Goal: Task Accomplishment & Management: Manage account settings

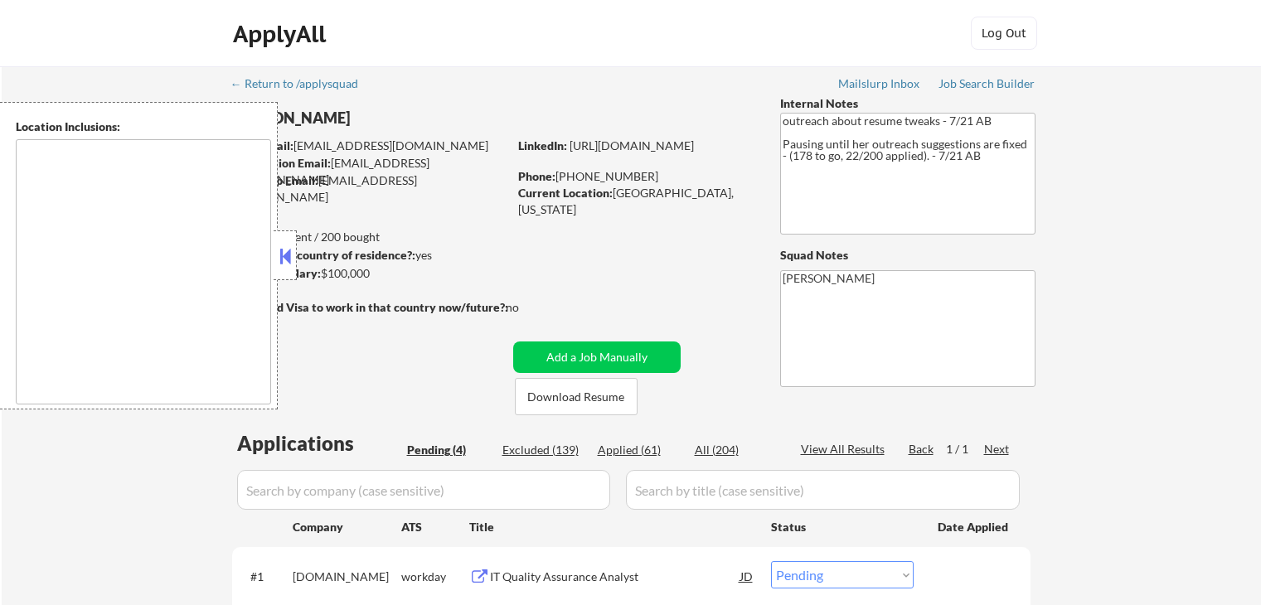
select select ""pending""
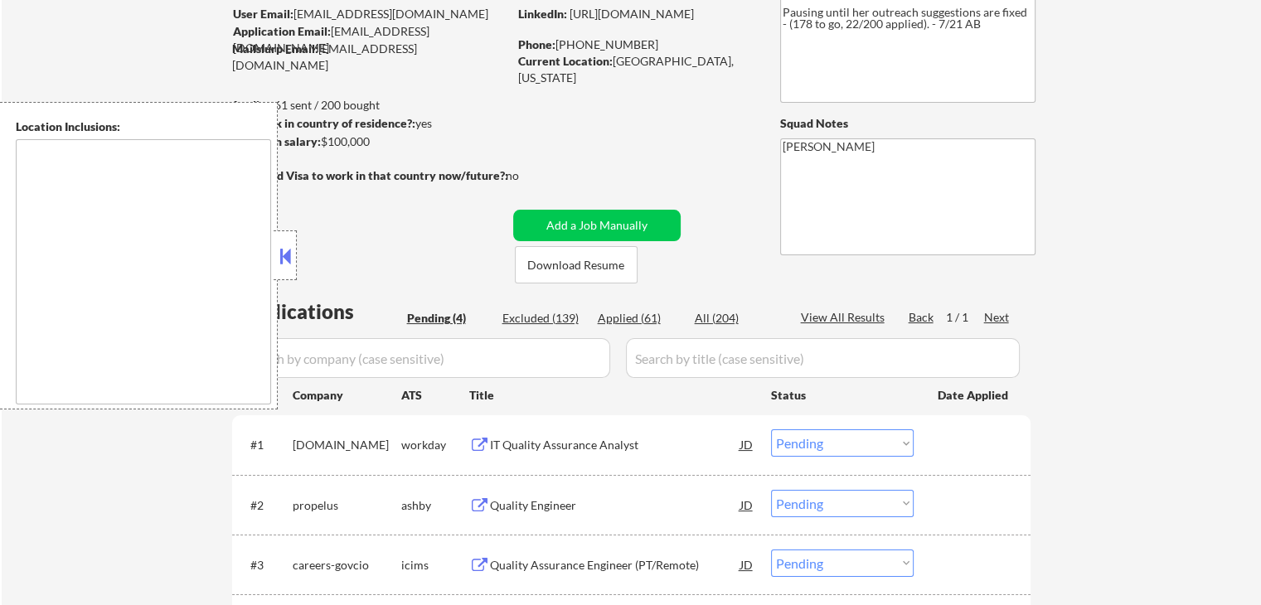
scroll to position [249, 0]
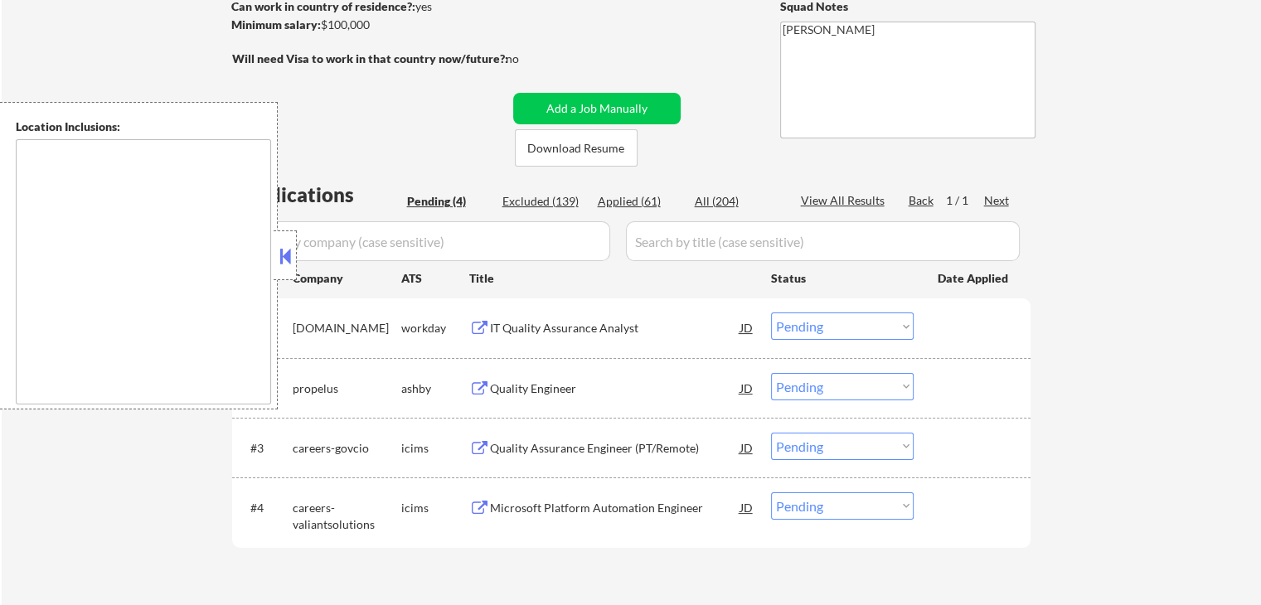
click at [511, 382] on div "Quality Engineer" at bounding box center [615, 389] width 250 height 17
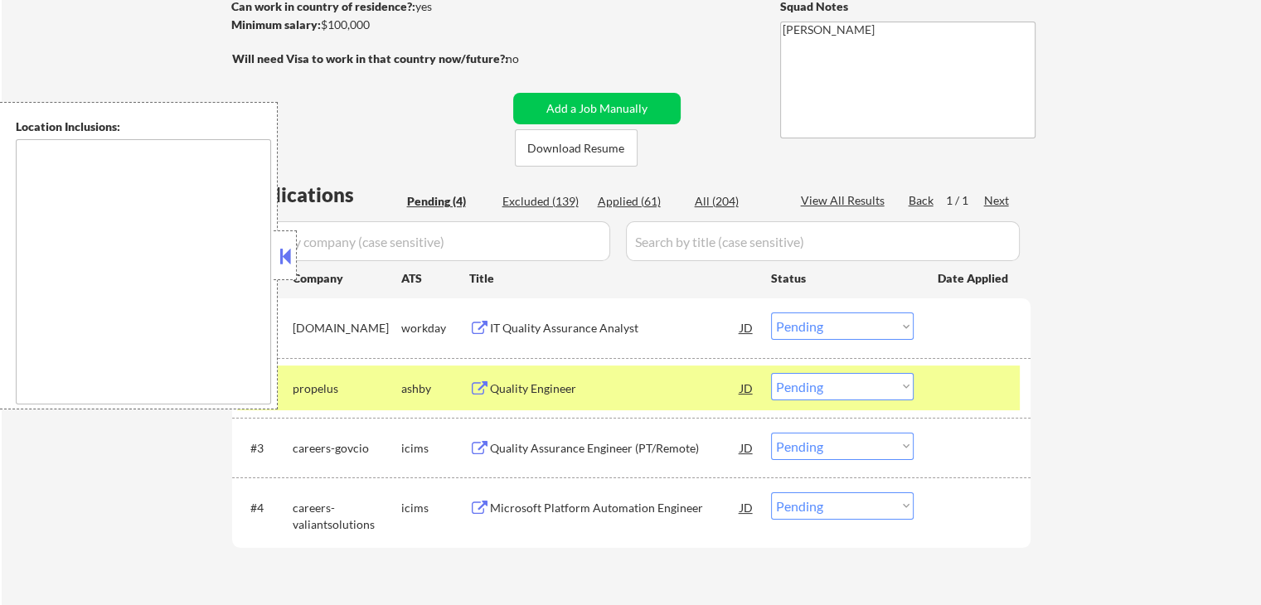
click at [482, 323] on button at bounding box center [479, 329] width 21 height 16
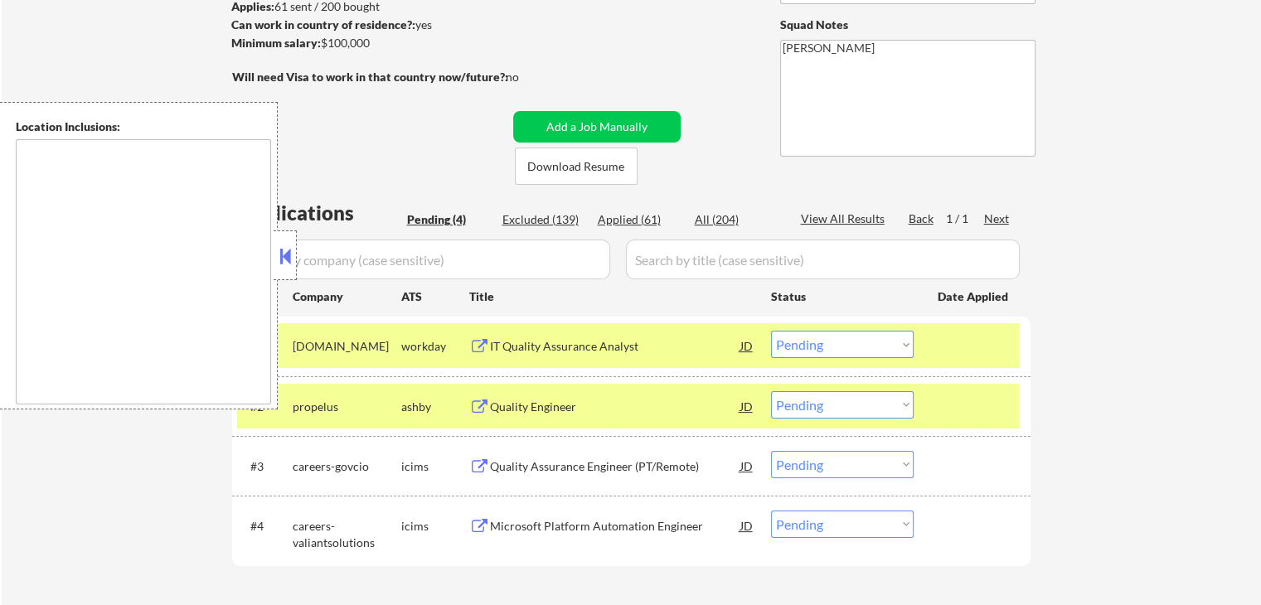
scroll to position [332, 0]
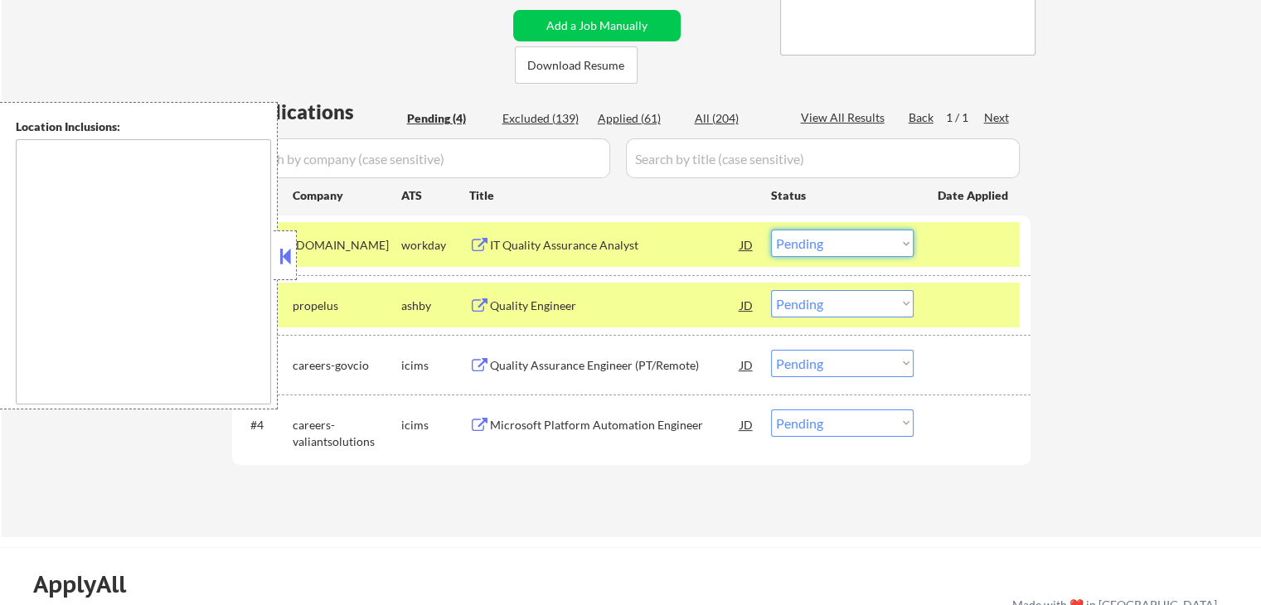
click at [837, 246] on select "Choose an option... Pending Applied Excluded (Questions) Excluded (Expired) Exc…" at bounding box center [842, 243] width 143 height 27
click at [771, 230] on select "Choose an option... Pending Applied Excluded (Questions) Excluded (Expired) Exc…" at bounding box center [842, 243] width 143 height 27
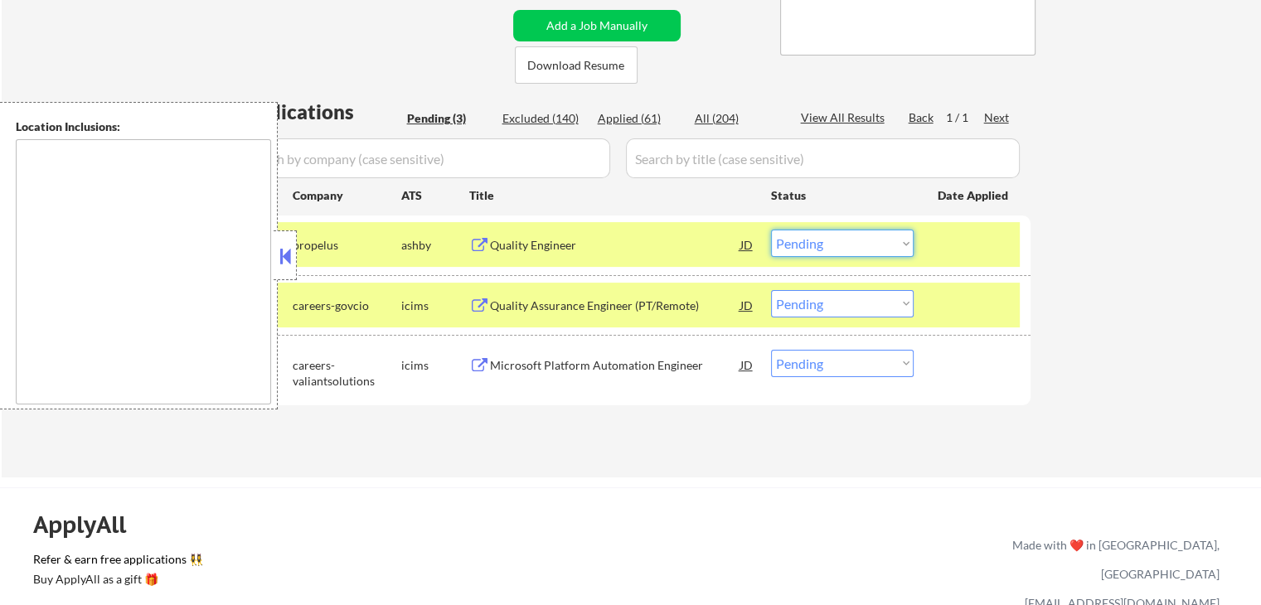
drag, startPoint x: 819, startPoint y: 245, endPoint x: 828, endPoint y: 251, distance: 10.8
click at [822, 246] on select "Choose an option... Pending Applied Excluded (Questions) Excluded (Expired) Exc…" at bounding box center [842, 243] width 143 height 27
click at [771, 230] on select "Choose an option... Pending Applied Excluded (Questions) Excluded (Expired) Exc…" at bounding box center [842, 243] width 143 height 27
click at [517, 362] on div "Microsoft Platform Automation Engineer" at bounding box center [615, 365] width 250 height 17
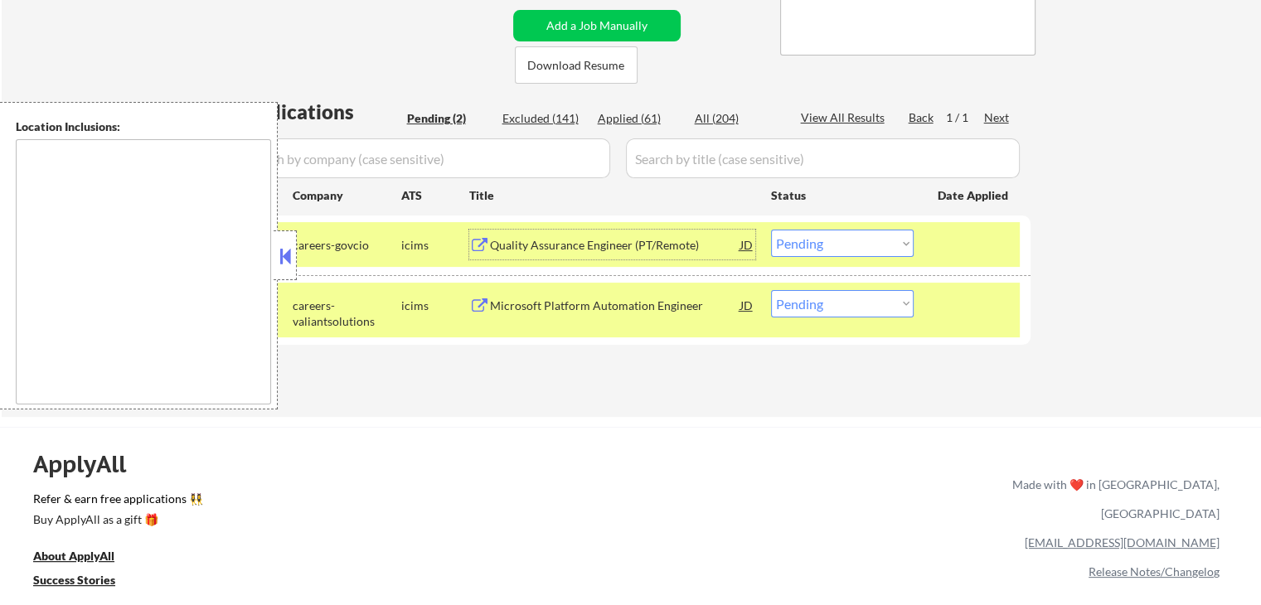
click at [532, 240] on div "Quality Assurance Engineer (PT/Remote)" at bounding box center [615, 245] width 250 height 17
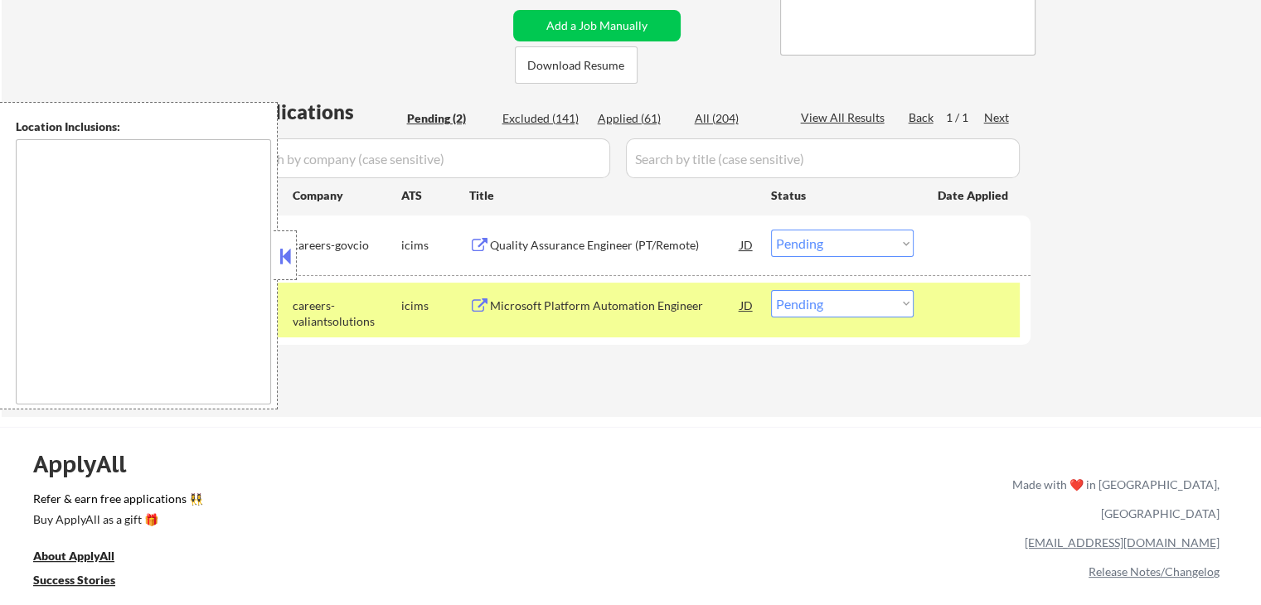
click at [944, 313] on div at bounding box center [974, 305] width 73 height 30
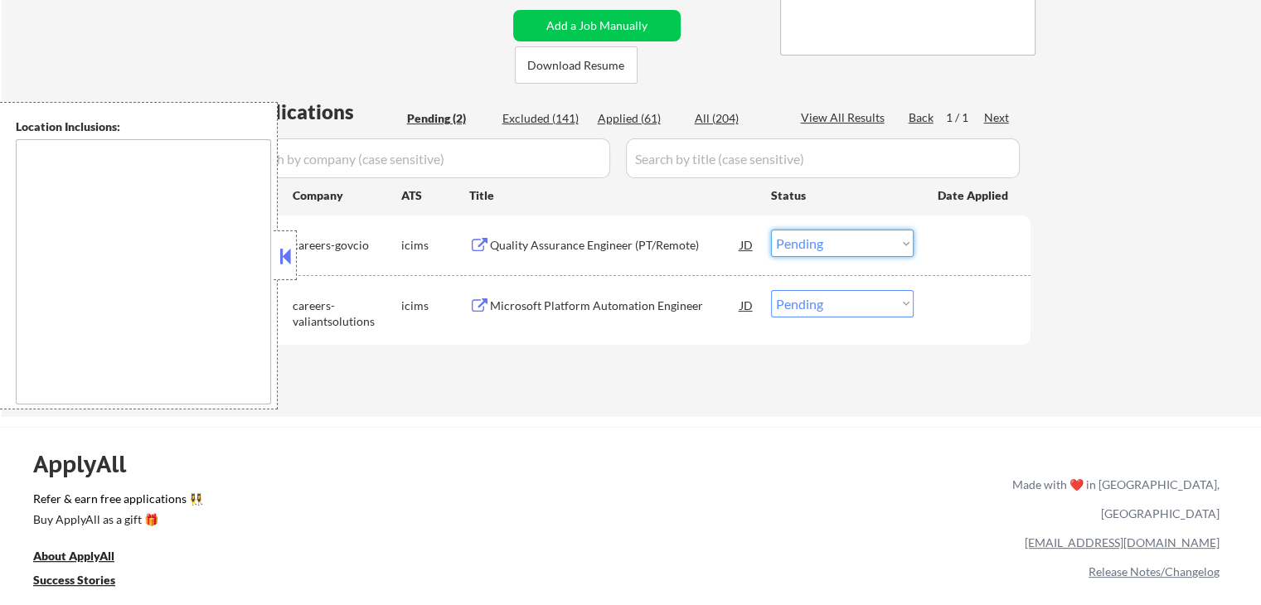
drag, startPoint x: 817, startPoint y: 242, endPoint x: 828, endPoint y: 254, distance: 16.4
click at [817, 242] on select "Choose an option... Pending Applied Excluded (Questions) Excluded (Expired) Exc…" at bounding box center [842, 243] width 143 height 27
click at [771, 230] on select "Choose an option... Pending Applied Excluded (Questions) Excluded (Expired) Exc…" at bounding box center [842, 243] width 143 height 27
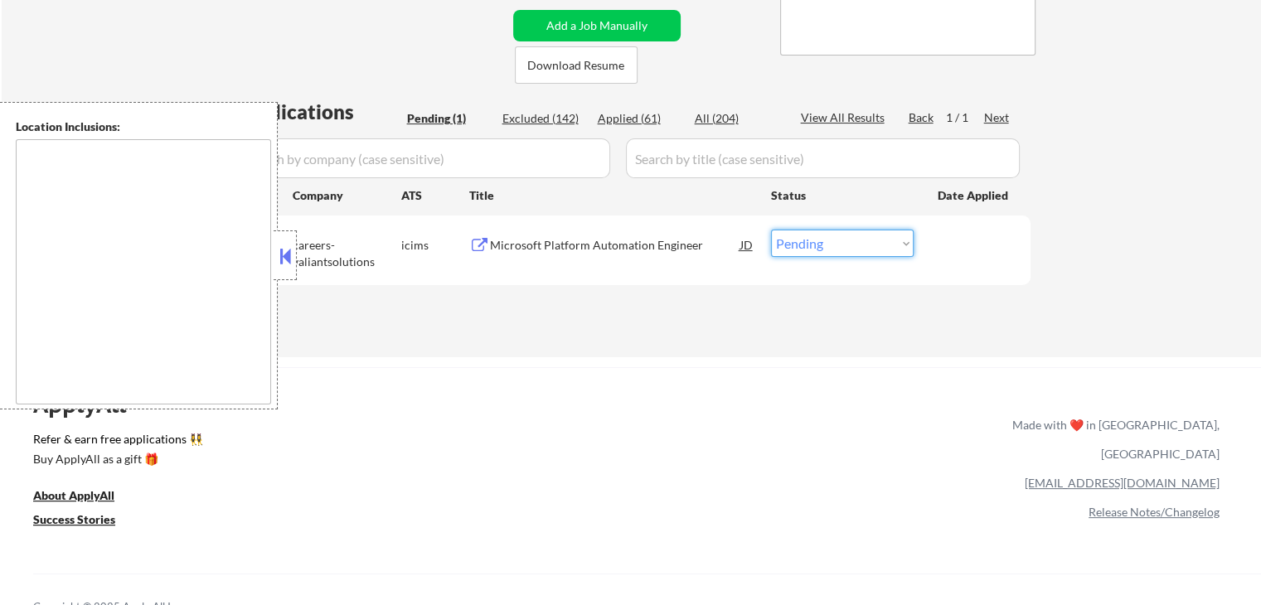
click at [834, 250] on select "Choose an option... Pending Applied Excluded (Questions) Excluded (Expired) Exc…" at bounding box center [842, 243] width 143 height 27
select select ""excluded""
click at [771, 230] on select "Choose an option... Pending Applied Excluded (Questions) Excluded (Expired) Exc…" at bounding box center [842, 243] width 143 height 27
click at [726, 331] on div "← Return to /applysquad Mailslurp Inbox Job Search Builder [PERSON_NAME] User E…" at bounding box center [631, 39] width 827 height 609
